Goal: Check status: Check status

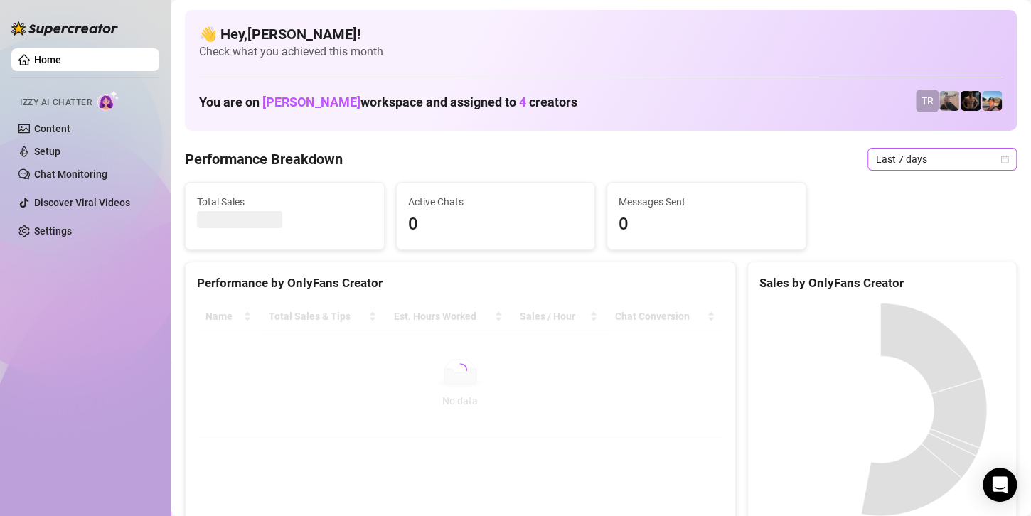
click at [932, 162] on span "Last 7 days" at bounding box center [942, 159] width 132 height 21
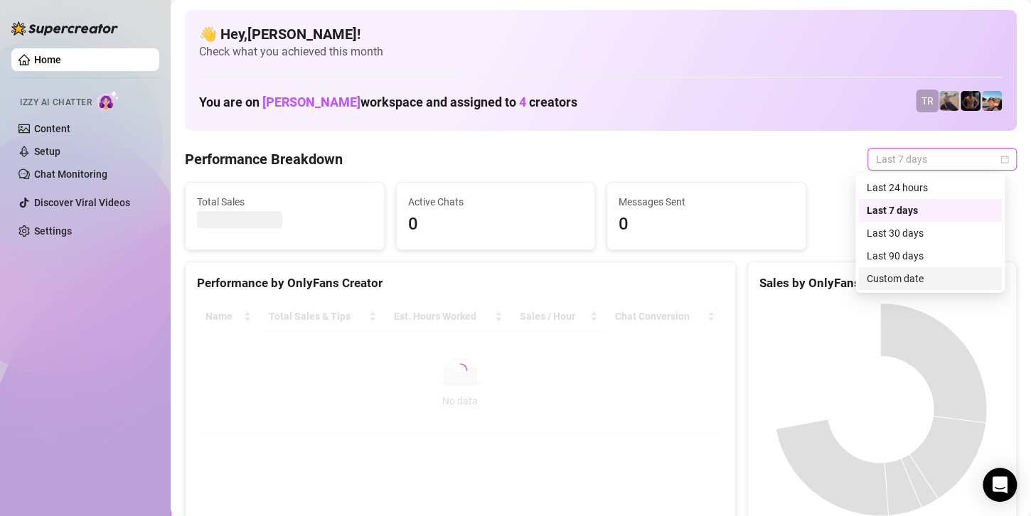
click at [893, 279] on div "Custom date" at bounding box center [930, 279] width 127 height 16
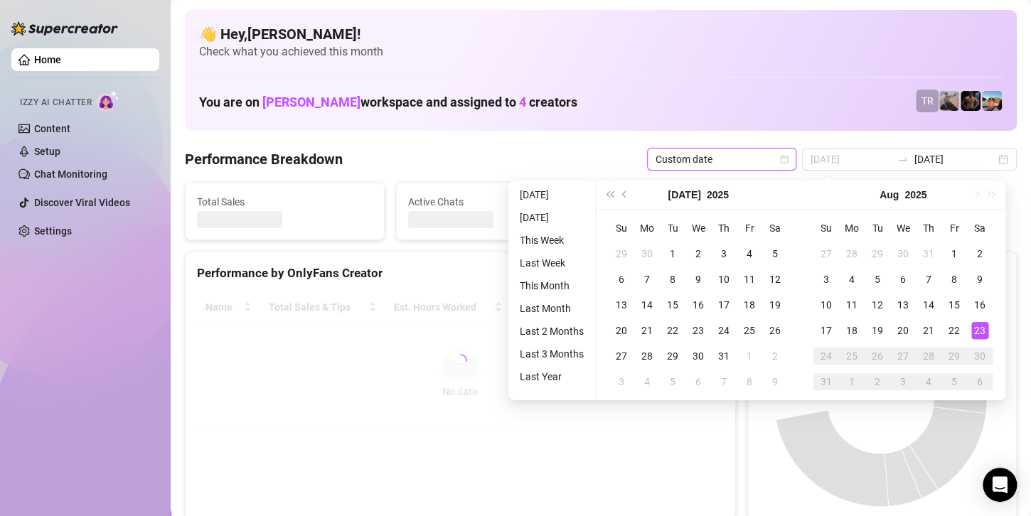
click at [978, 330] on div "23" at bounding box center [980, 330] width 17 height 17
type input "[DATE]"
click at [978, 330] on div "23" at bounding box center [980, 330] width 17 height 17
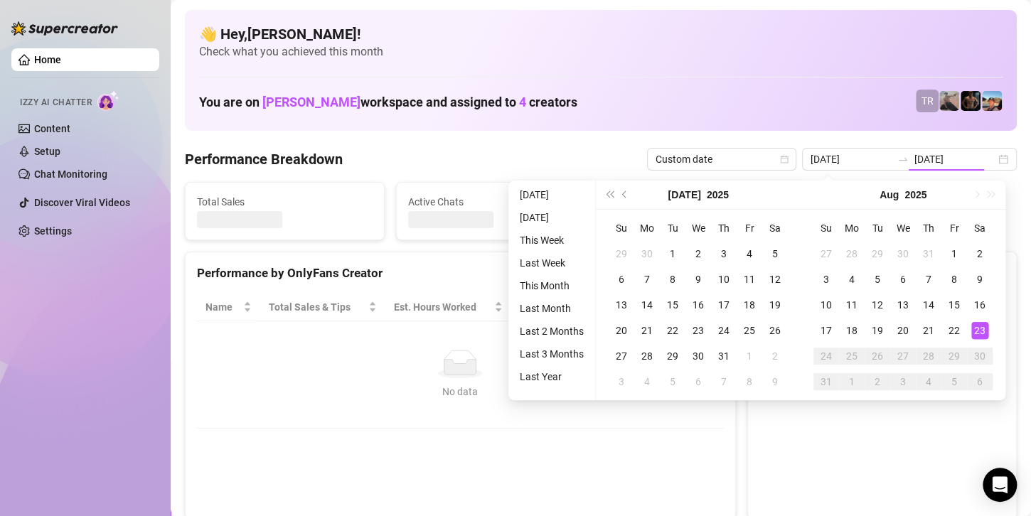
type input "[DATE]"
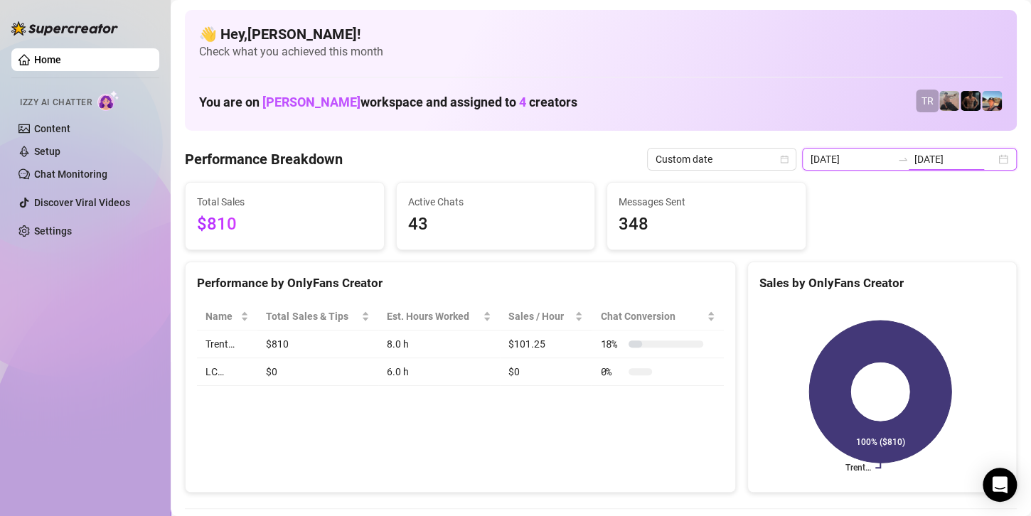
click at [915, 159] on input "[DATE]" at bounding box center [955, 159] width 81 height 16
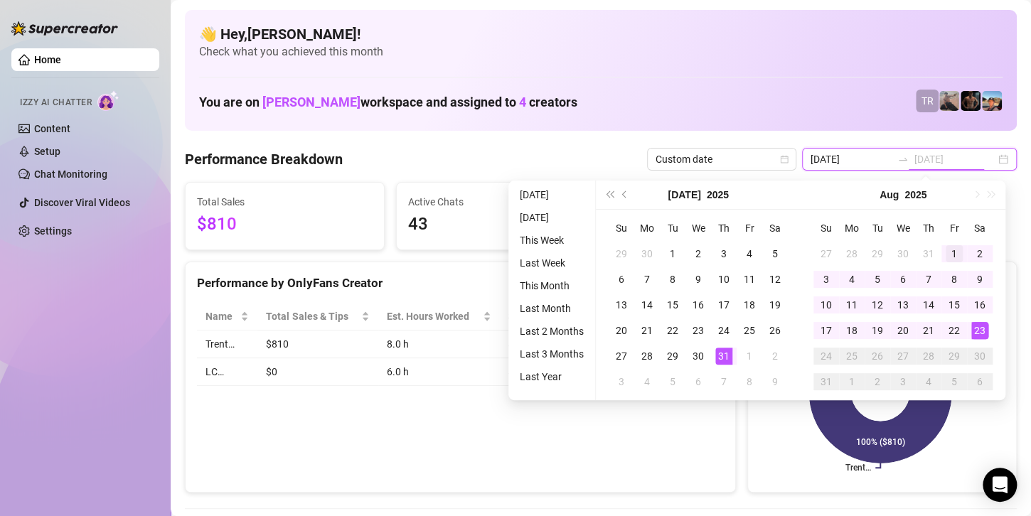
type input "[DATE]"
click at [954, 247] on div "1" at bounding box center [954, 253] width 17 height 17
type input "[DATE]"
click at [982, 327] on div "23" at bounding box center [980, 330] width 17 height 17
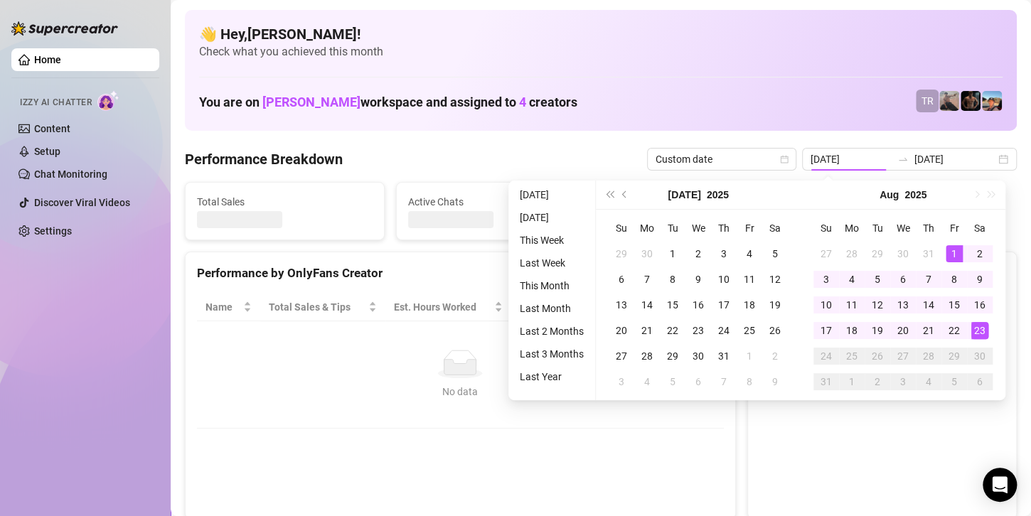
type input "[DATE]"
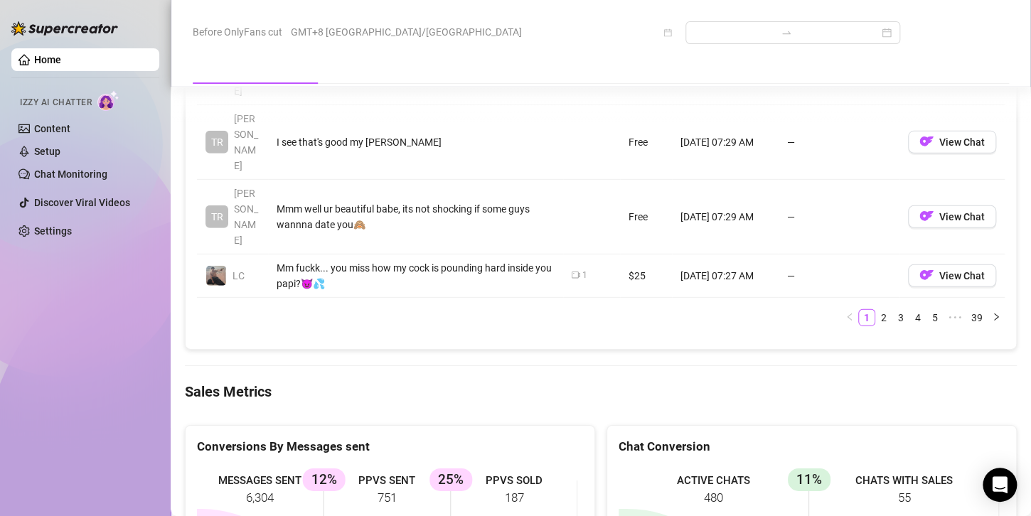
scroll to position [2134, 0]
